Goal: Task Accomplishment & Management: Manage account settings

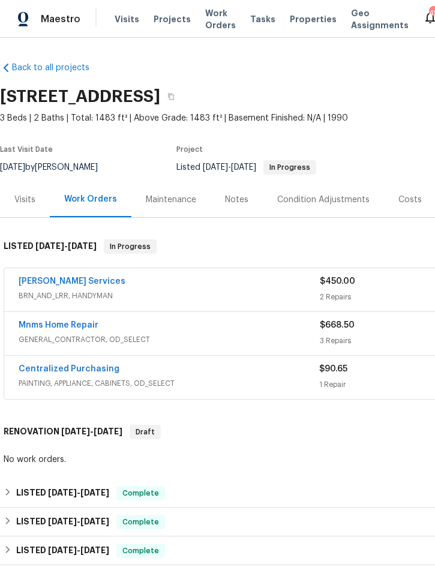
scroll to position [-113, -88]
click at [64, 324] on link "Mnms Home Repair" at bounding box center [59, 325] width 80 height 8
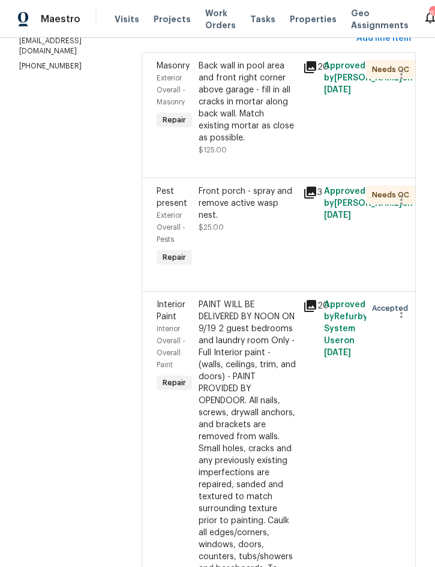
scroll to position [193, 0]
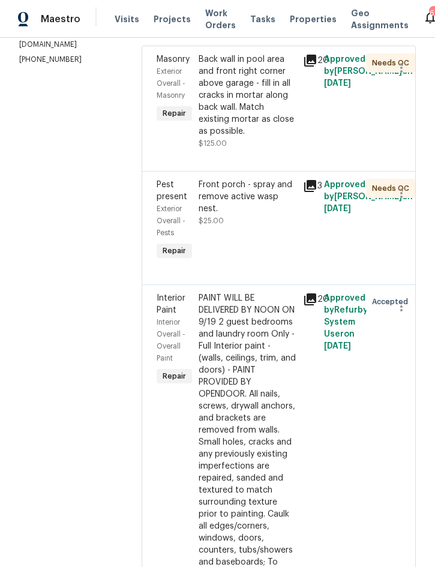
click at [245, 455] on div "PAINT WILL BE DELIVERED BY NOON ON 9/19 2 guest bedrooms and laundry room Only …" at bounding box center [247, 502] width 98 height 420
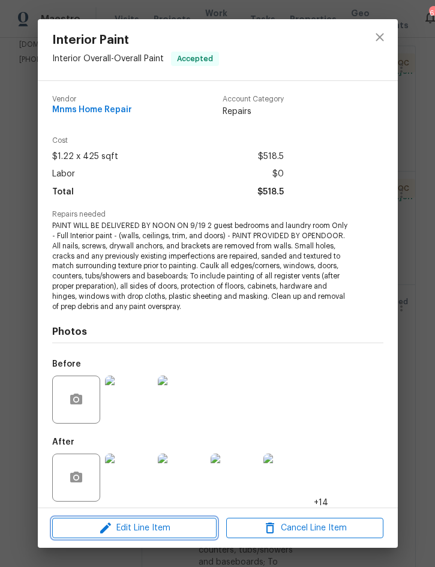
click at [145, 522] on span "Edit Line Item" at bounding box center [134, 527] width 157 height 15
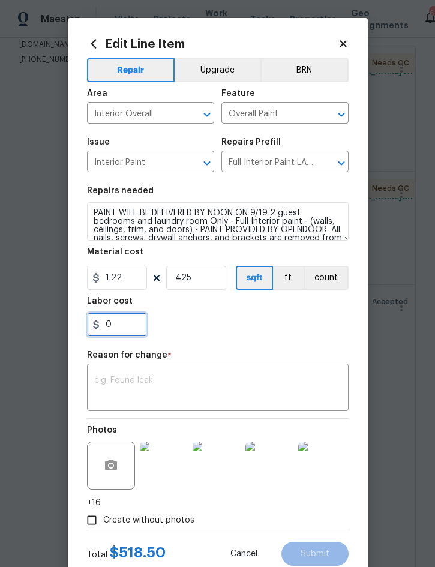
click at [124, 327] on input "0" at bounding box center [117, 324] width 60 height 24
type input "100"
click at [195, 372] on div "x ​" at bounding box center [217, 388] width 261 height 44
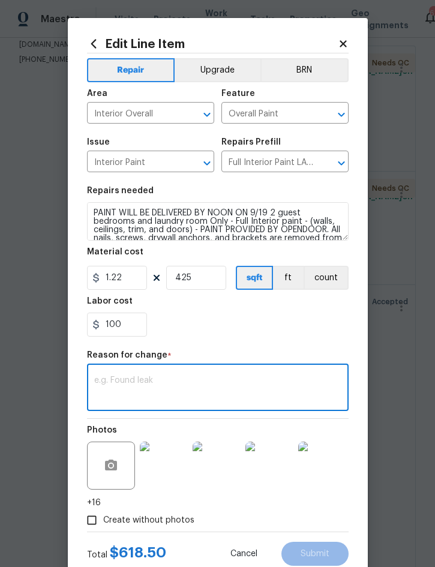
scroll to position [19, 0]
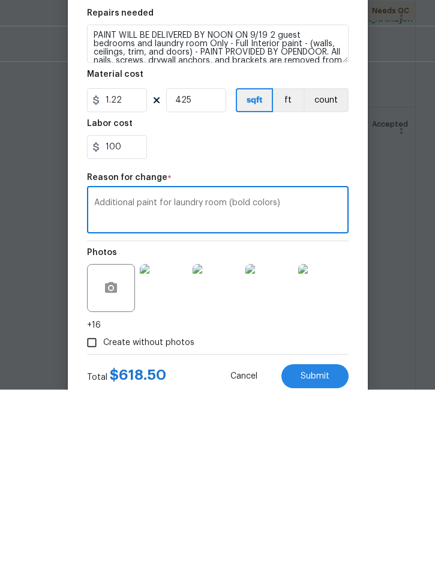
type textarea "Additional paint for laundry room (bold colors)"
click at [320, 541] on button "Submit" at bounding box center [314, 553] width 67 height 24
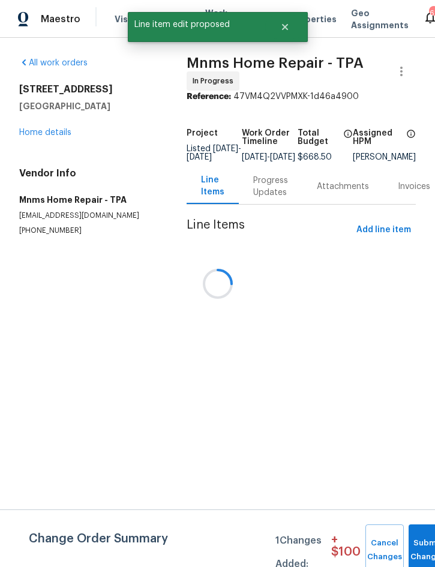
scroll to position [0, 0]
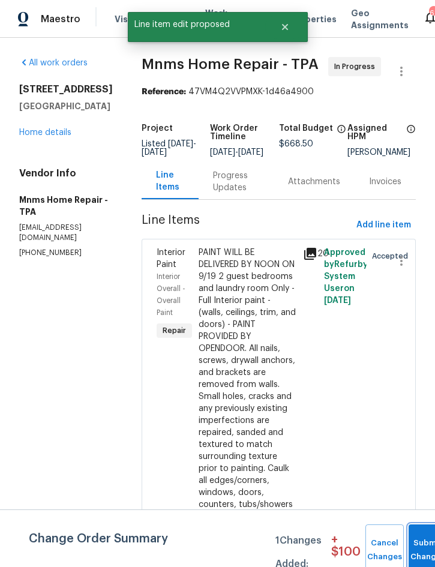
click at [428, 550] on span "Submit Changes" at bounding box center [427, 550] width 26 height 28
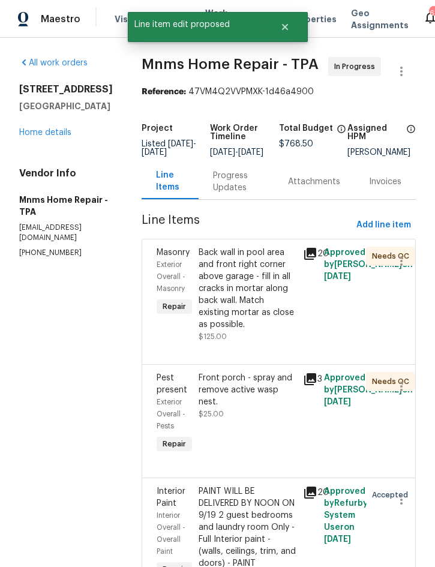
click at [48, 135] on link "Home details" at bounding box center [45, 132] width 52 height 8
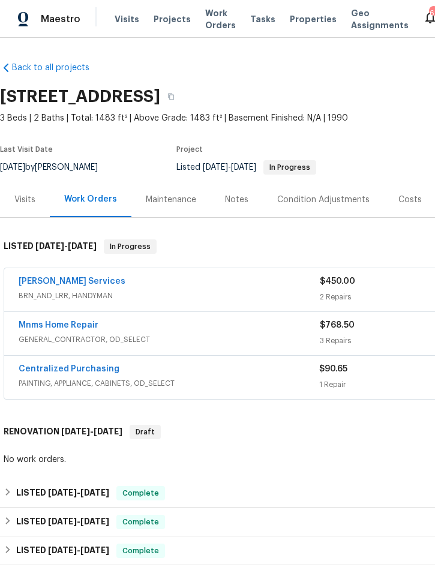
click at [57, 326] on link "Mnms Home Repair" at bounding box center [59, 325] width 80 height 8
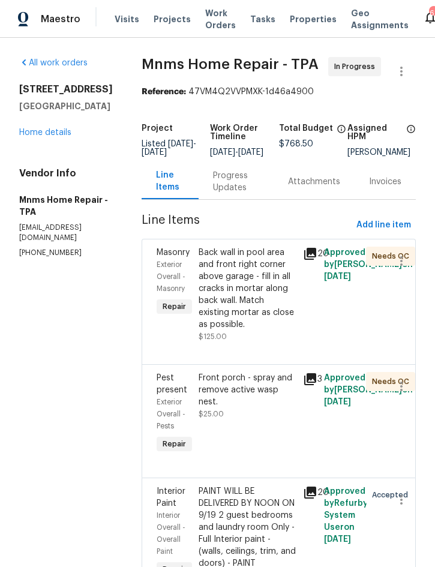
click at [252, 300] on div "Back wall in pool area and front right corner above garage - fill in all cracks…" at bounding box center [247, 288] width 98 height 84
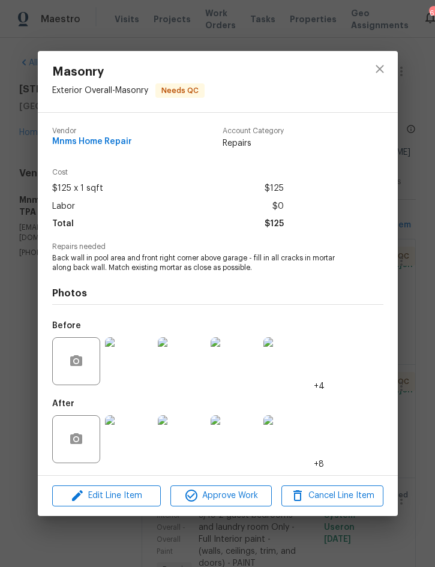
click at [132, 431] on img at bounding box center [129, 439] width 48 height 48
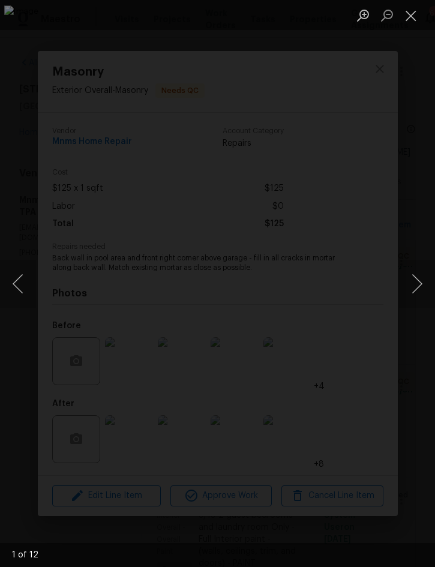
click at [415, 295] on button "Next image" at bounding box center [417, 284] width 36 height 48
click at [413, 289] on button "Next image" at bounding box center [417, 284] width 36 height 48
click at [416, 293] on button "Next image" at bounding box center [417, 284] width 36 height 48
click at [413, 294] on button "Next image" at bounding box center [417, 284] width 36 height 48
click at [417, 291] on button "Next image" at bounding box center [417, 284] width 36 height 48
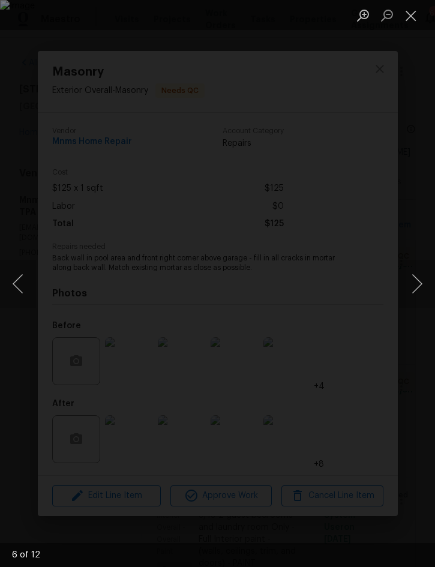
click at [419, 293] on button "Next image" at bounding box center [417, 284] width 36 height 48
click at [417, 293] on button "Next image" at bounding box center [417, 284] width 36 height 48
click at [407, 13] on button "Close lightbox" at bounding box center [411, 15] width 24 height 21
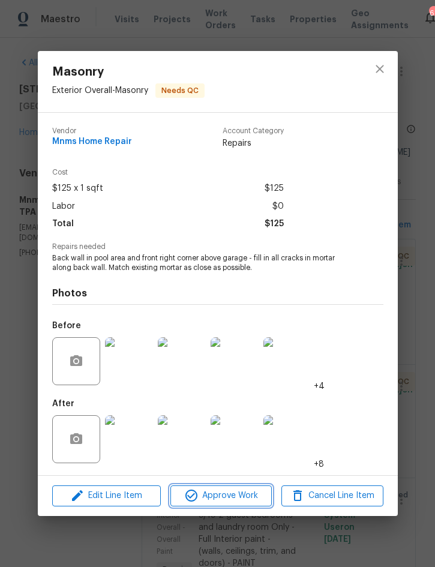
click at [241, 493] on span "Approve Work" at bounding box center [221, 495] width 94 height 15
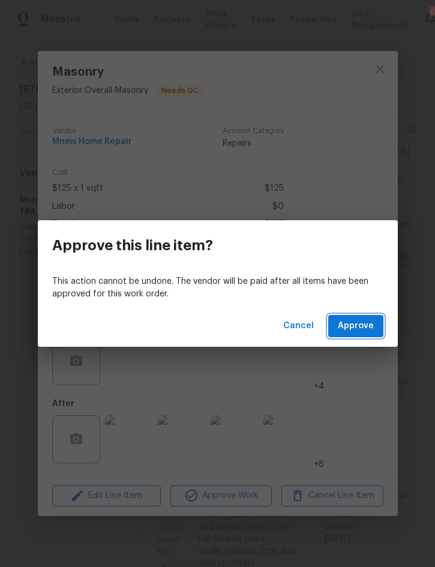
click at [366, 330] on span "Approve" at bounding box center [356, 325] width 36 height 15
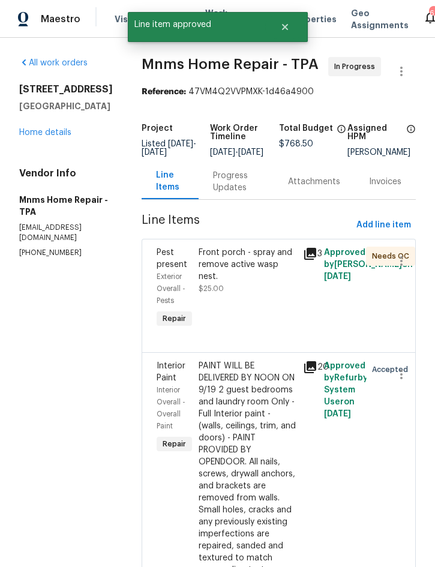
click at [273, 276] on div "Front porch - spray and remove active wasp nest." at bounding box center [247, 264] width 98 height 36
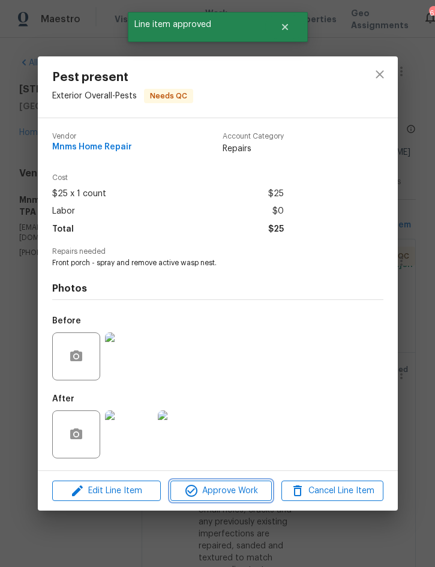
click at [223, 484] on button "Approve Work" at bounding box center [220, 490] width 101 height 21
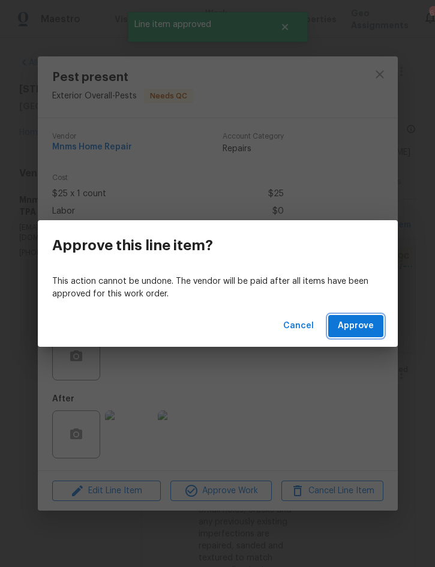
click at [363, 323] on span "Approve" at bounding box center [356, 325] width 36 height 15
